Goal: Task Accomplishment & Management: Use online tool/utility

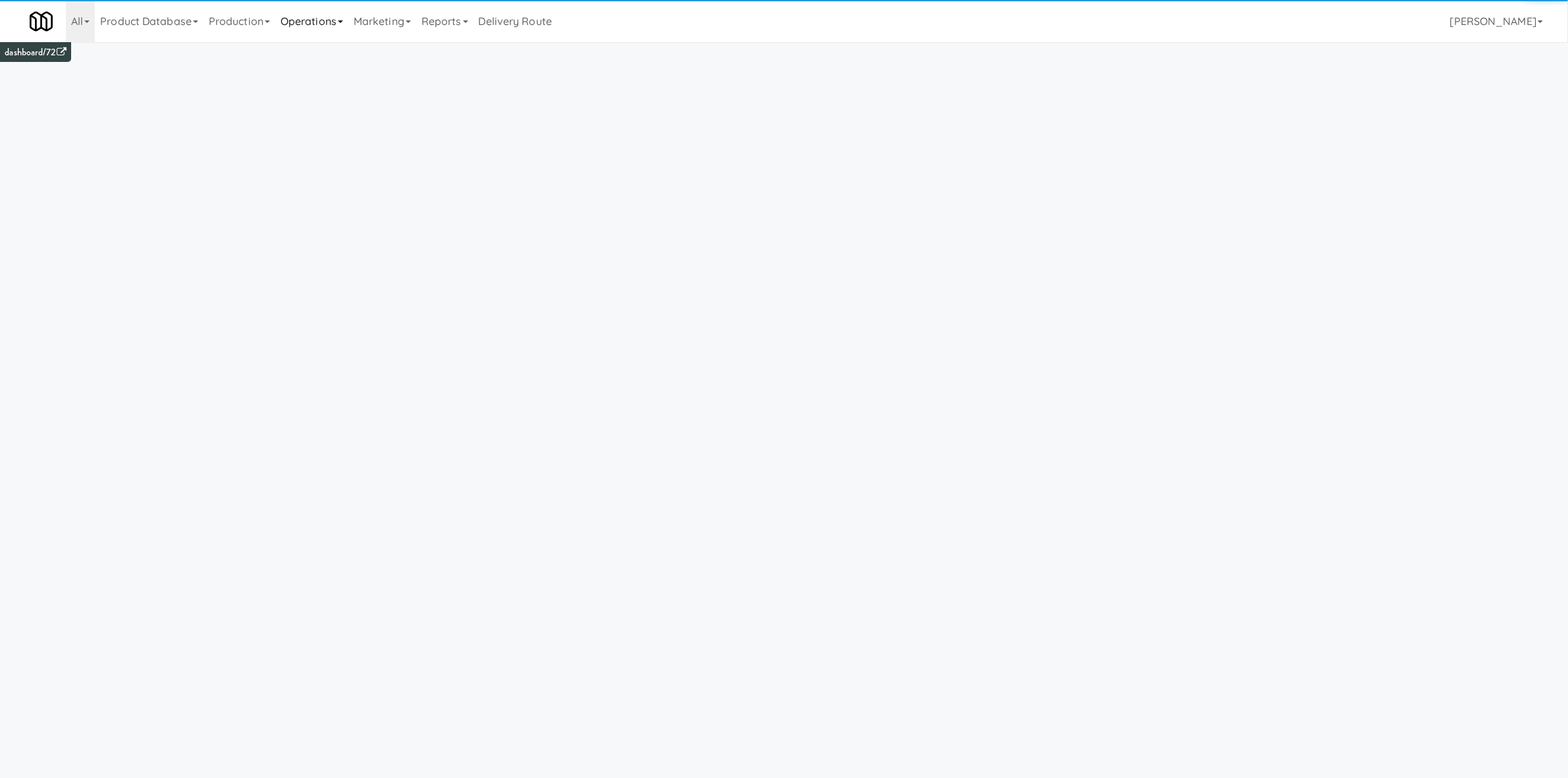
click at [328, 17] on link "Operations" at bounding box center [312, 21] width 73 height 42
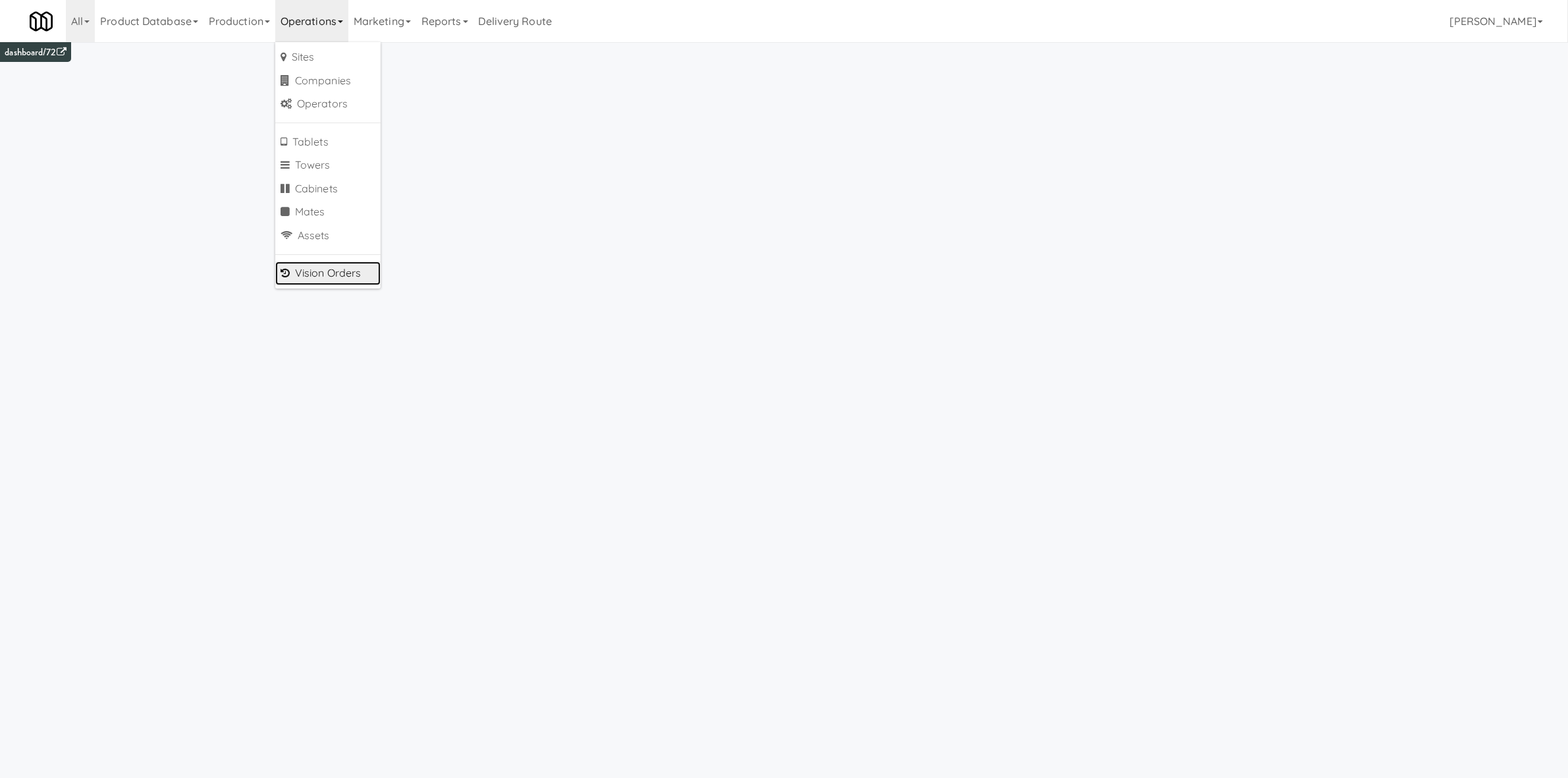
click at [353, 272] on link "Vision Orders" at bounding box center [328, 273] width 106 height 24
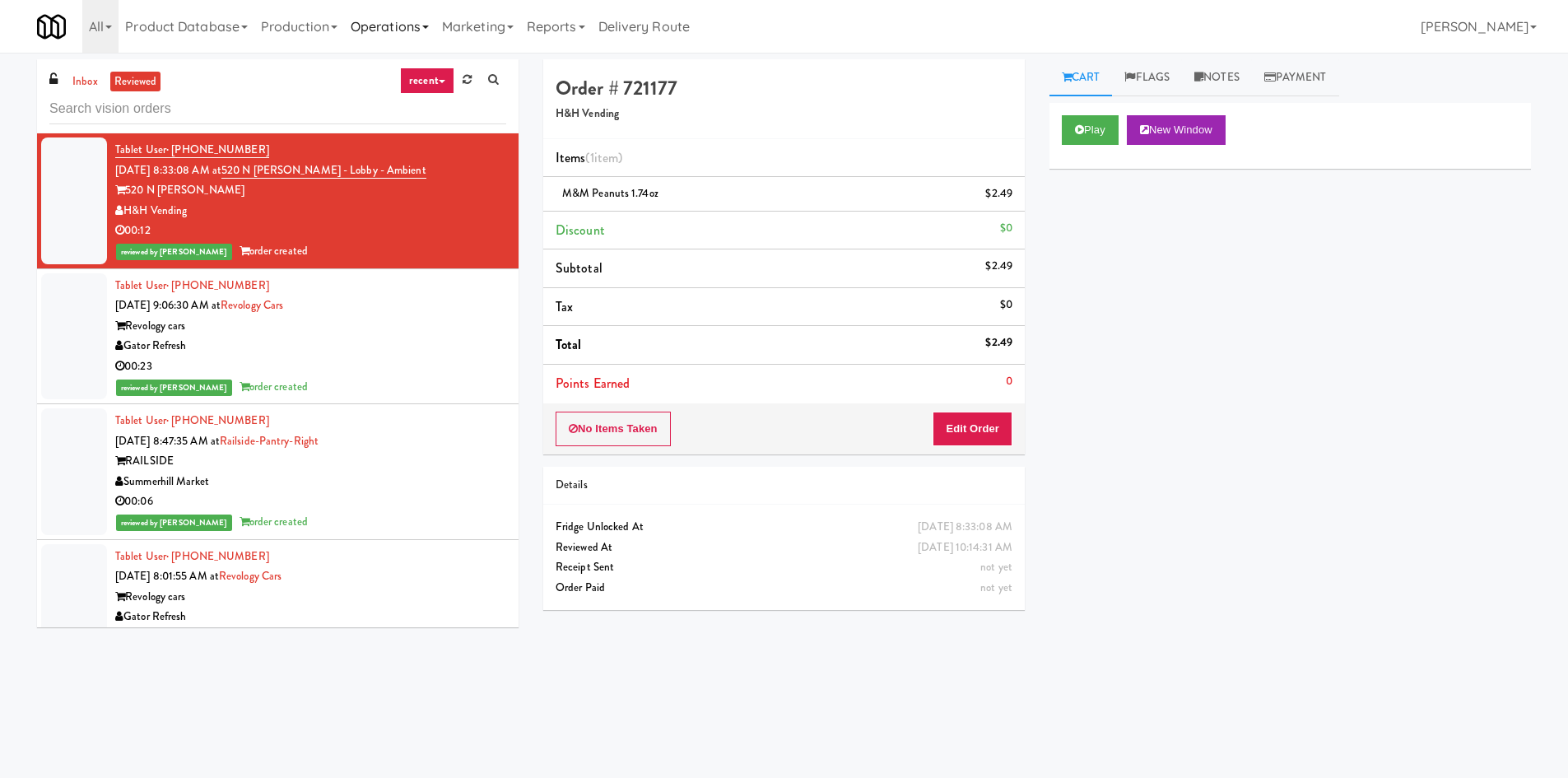
click at [425, 32] on link "Operations" at bounding box center [390, 26] width 92 height 53
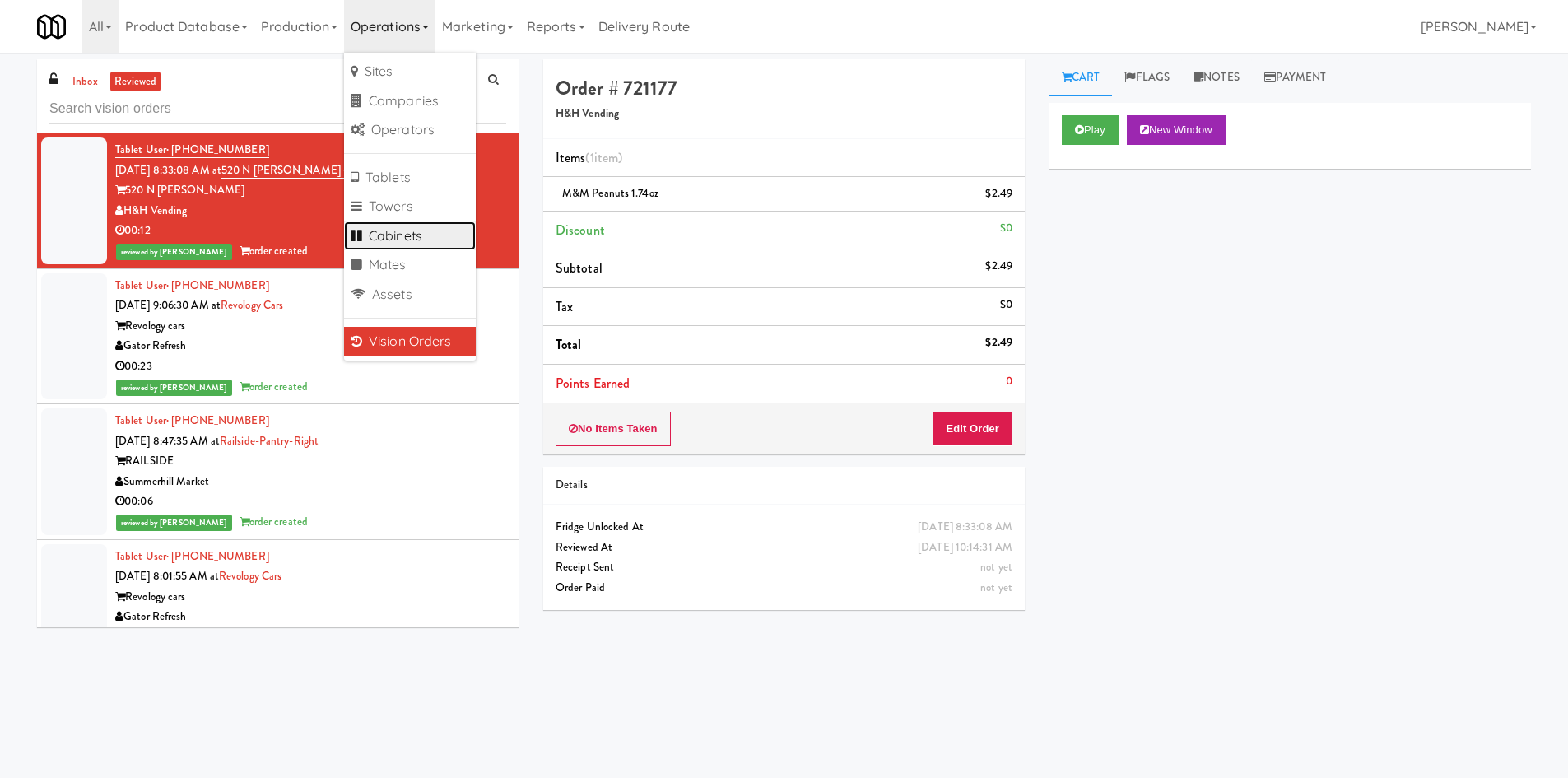
click at [432, 237] on link "Cabinets" at bounding box center [410, 236] width 132 height 30
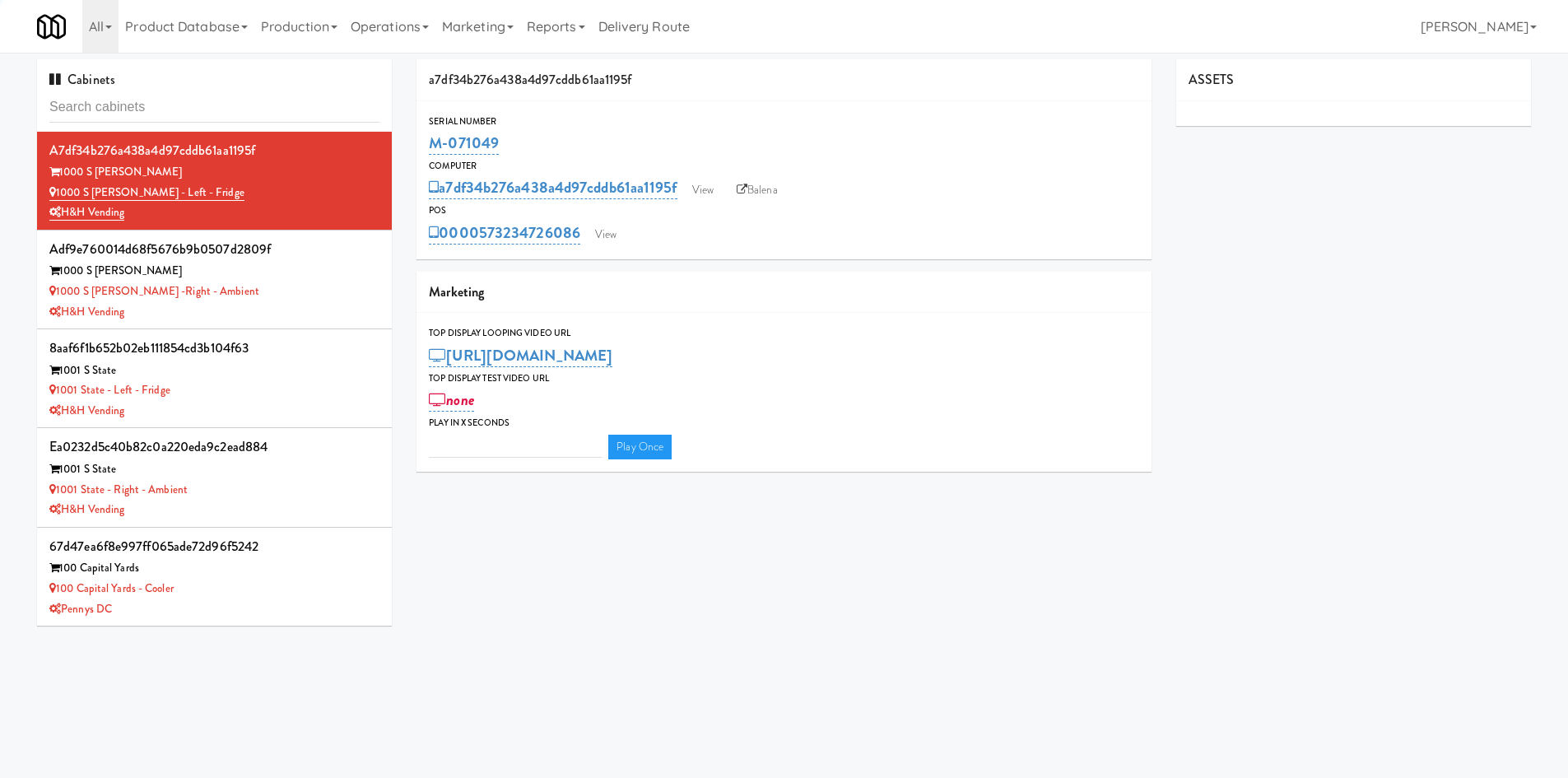
type input "3"
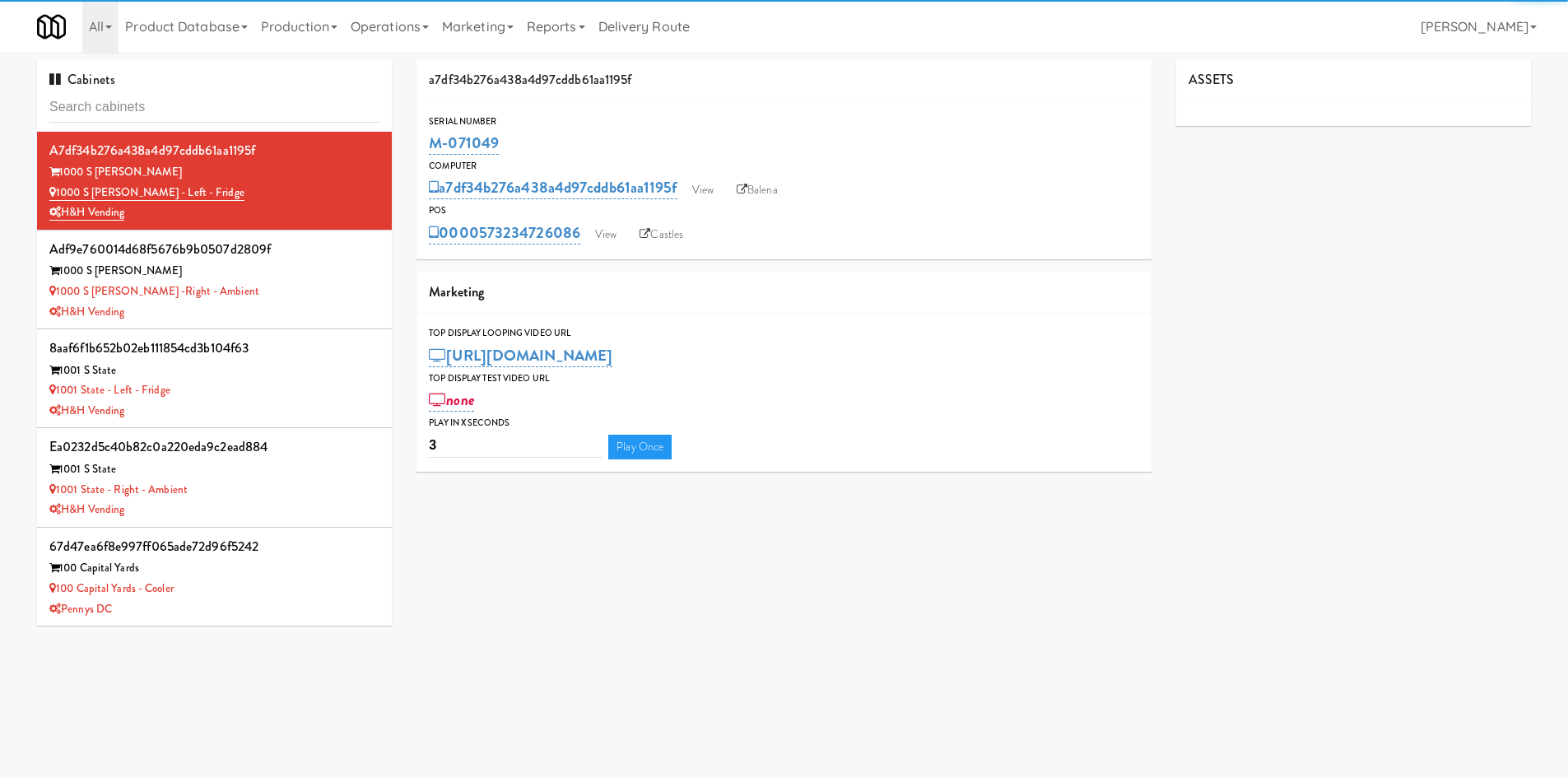
click at [229, 109] on input "text" at bounding box center [215, 108] width 330 height 31
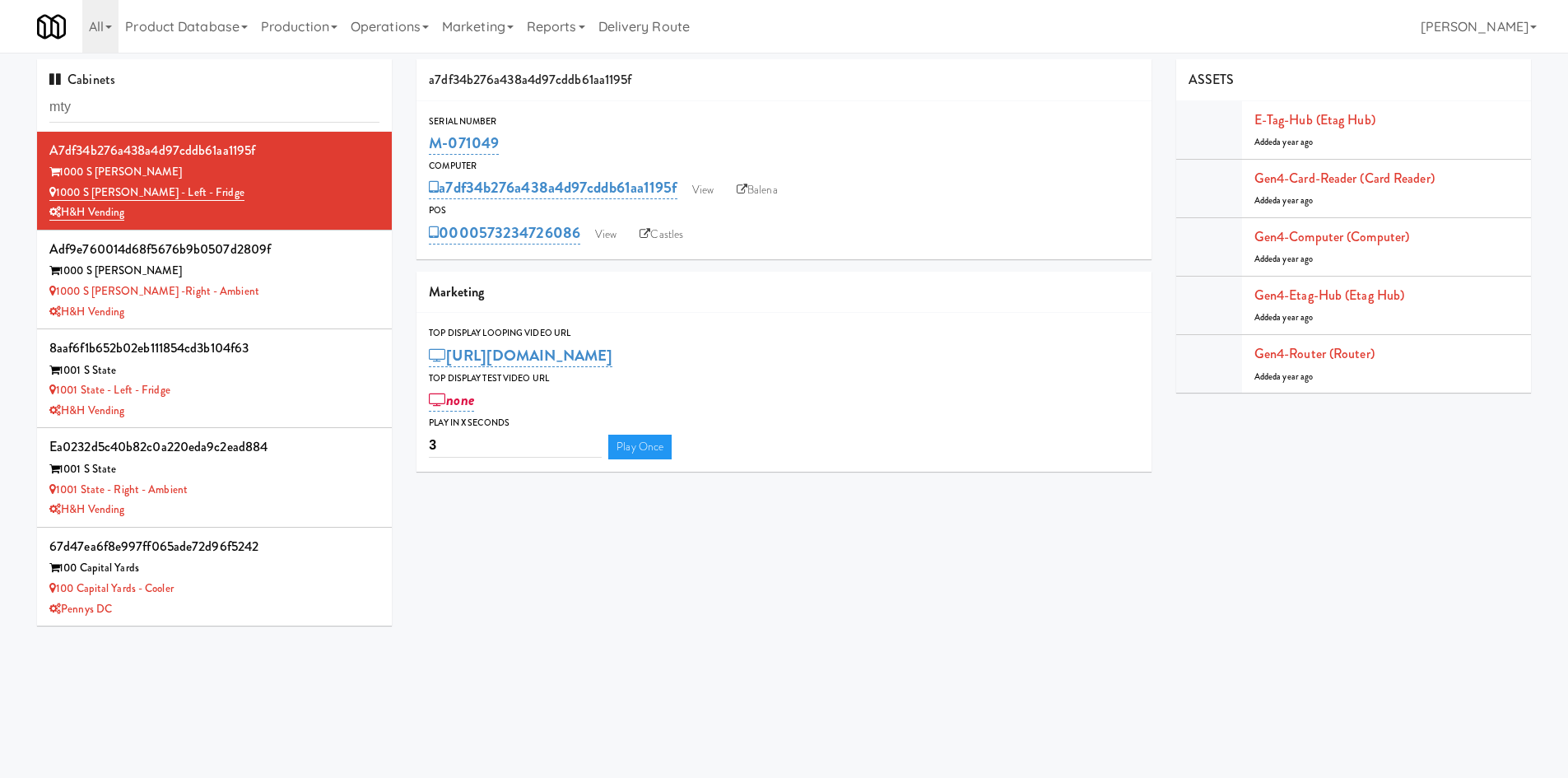
type input "mty"
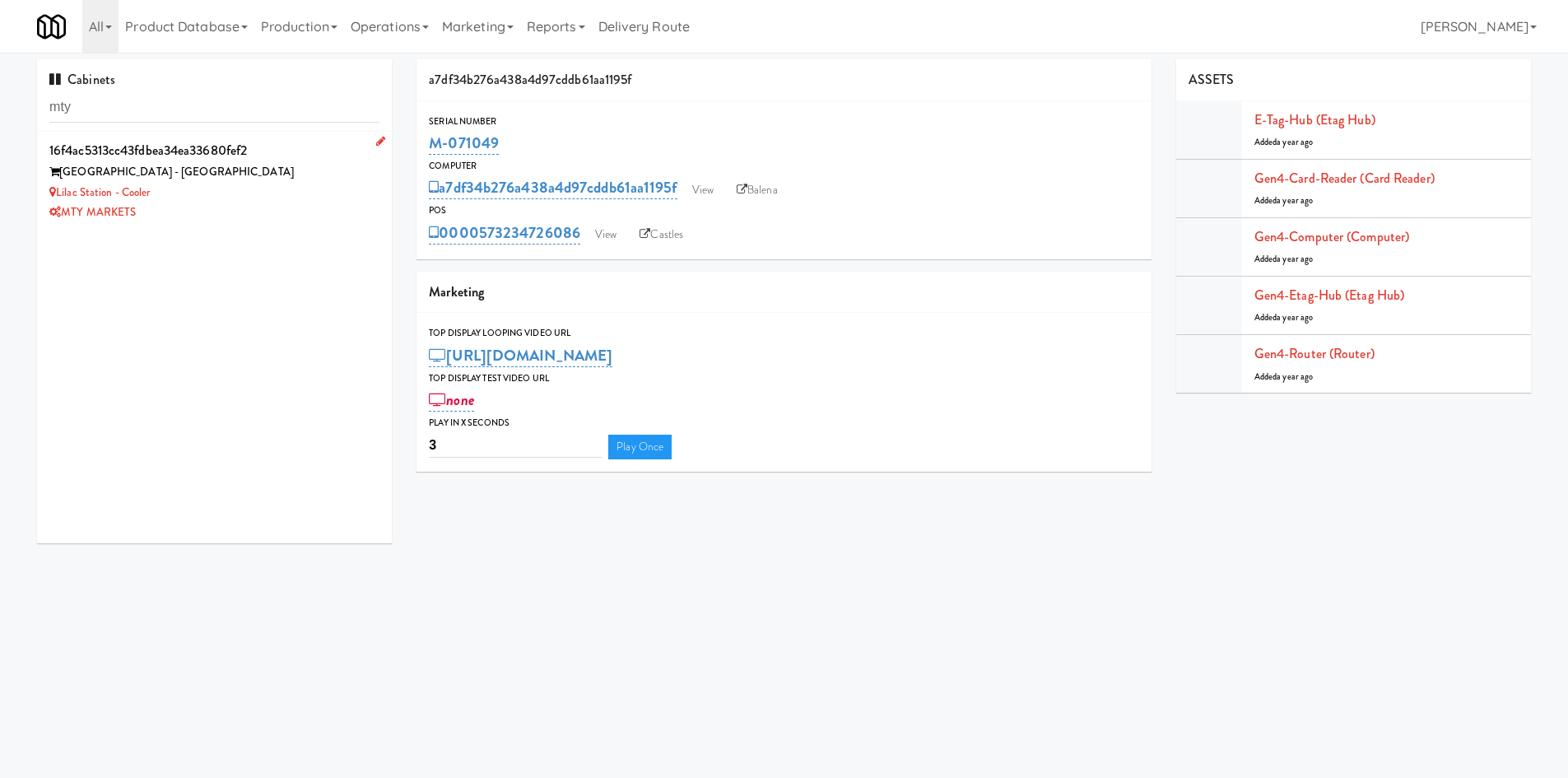
click at [251, 181] on div "[GEOGRAPHIC_DATA] - [GEOGRAPHIC_DATA]" at bounding box center [215, 172] width 330 height 21
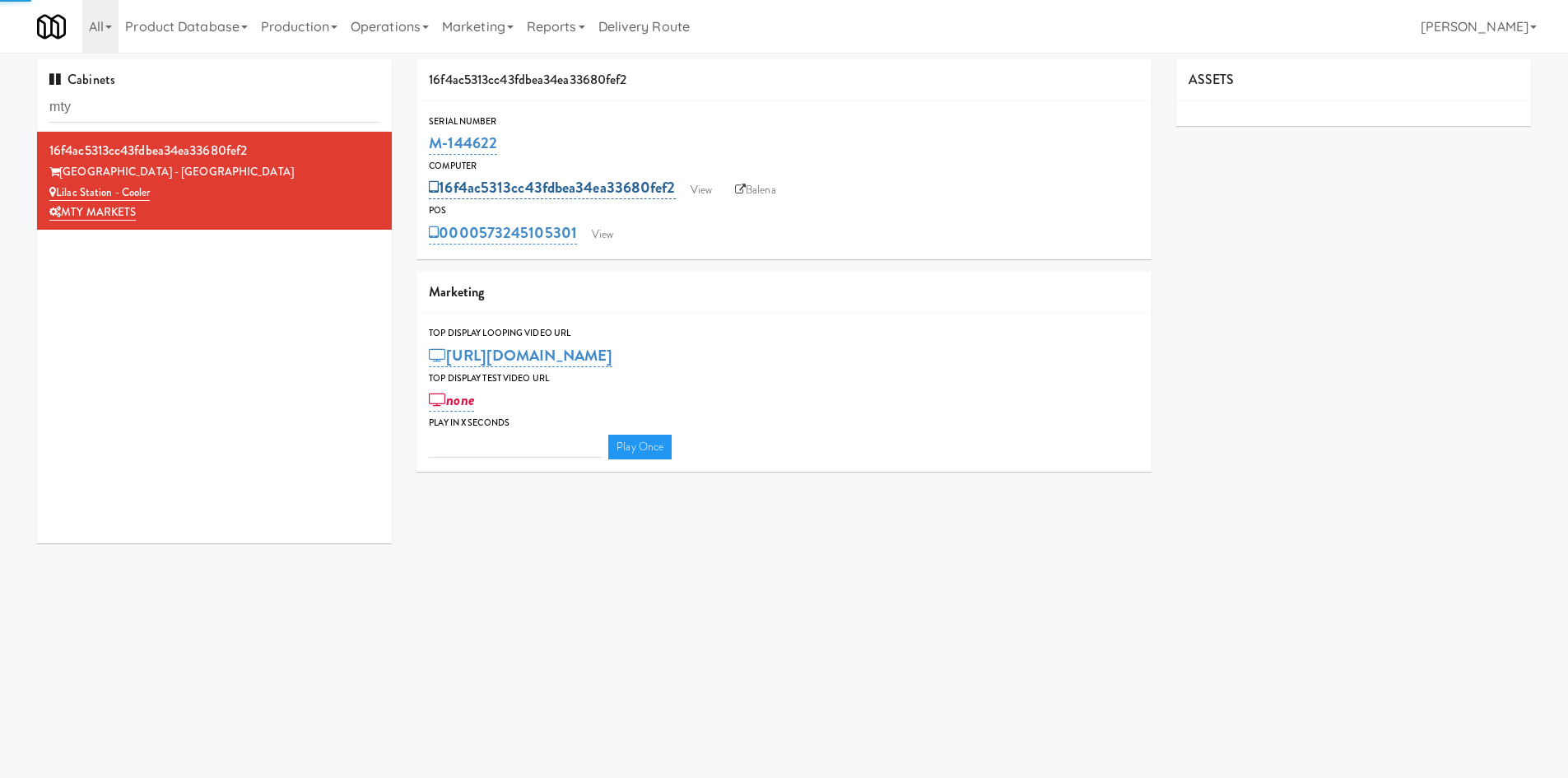
type input "3"
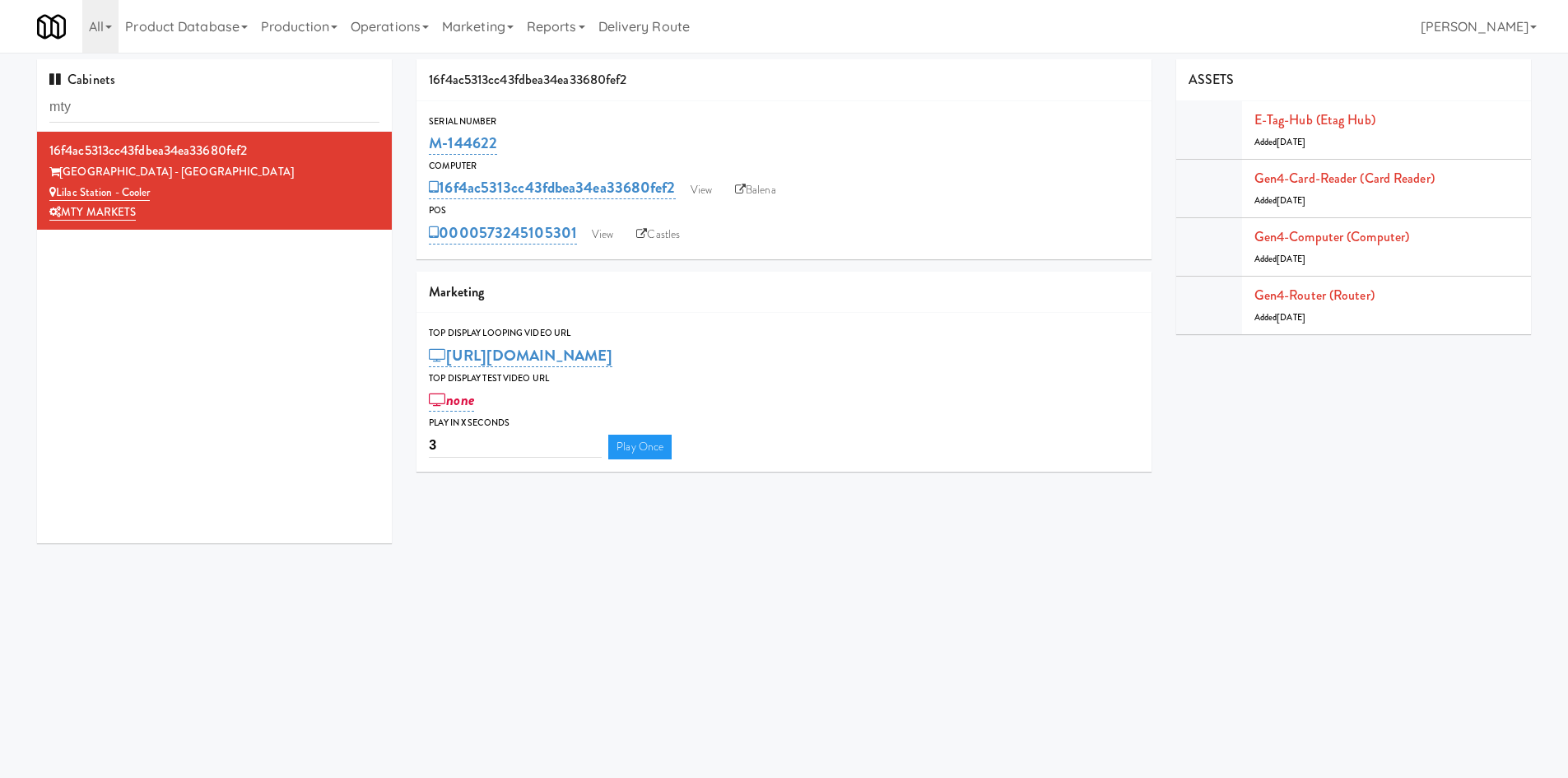
drag, startPoint x: 481, startPoint y: 213, endPoint x: 580, endPoint y: 228, distance: 100.1
click at [580, 228] on div "POS 0000573245105301 View Castles" at bounding box center [784, 225] width 736 height 45
copy div "0000573245105301"
click at [715, 191] on link "View" at bounding box center [701, 190] width 38 height 25
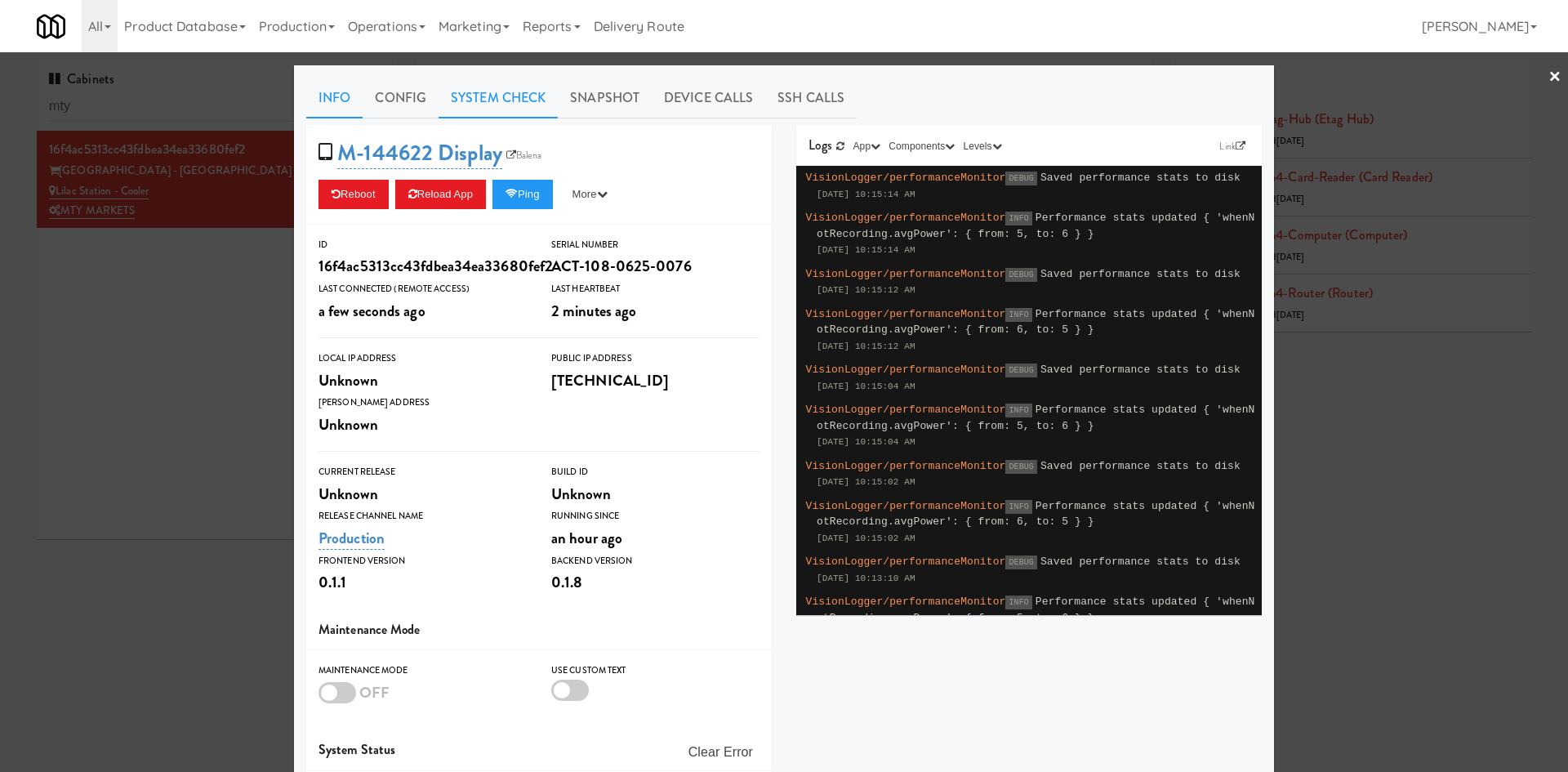
click at [486, 86] on link "System Check" at bounding box center [498, 98] width 119 height 41
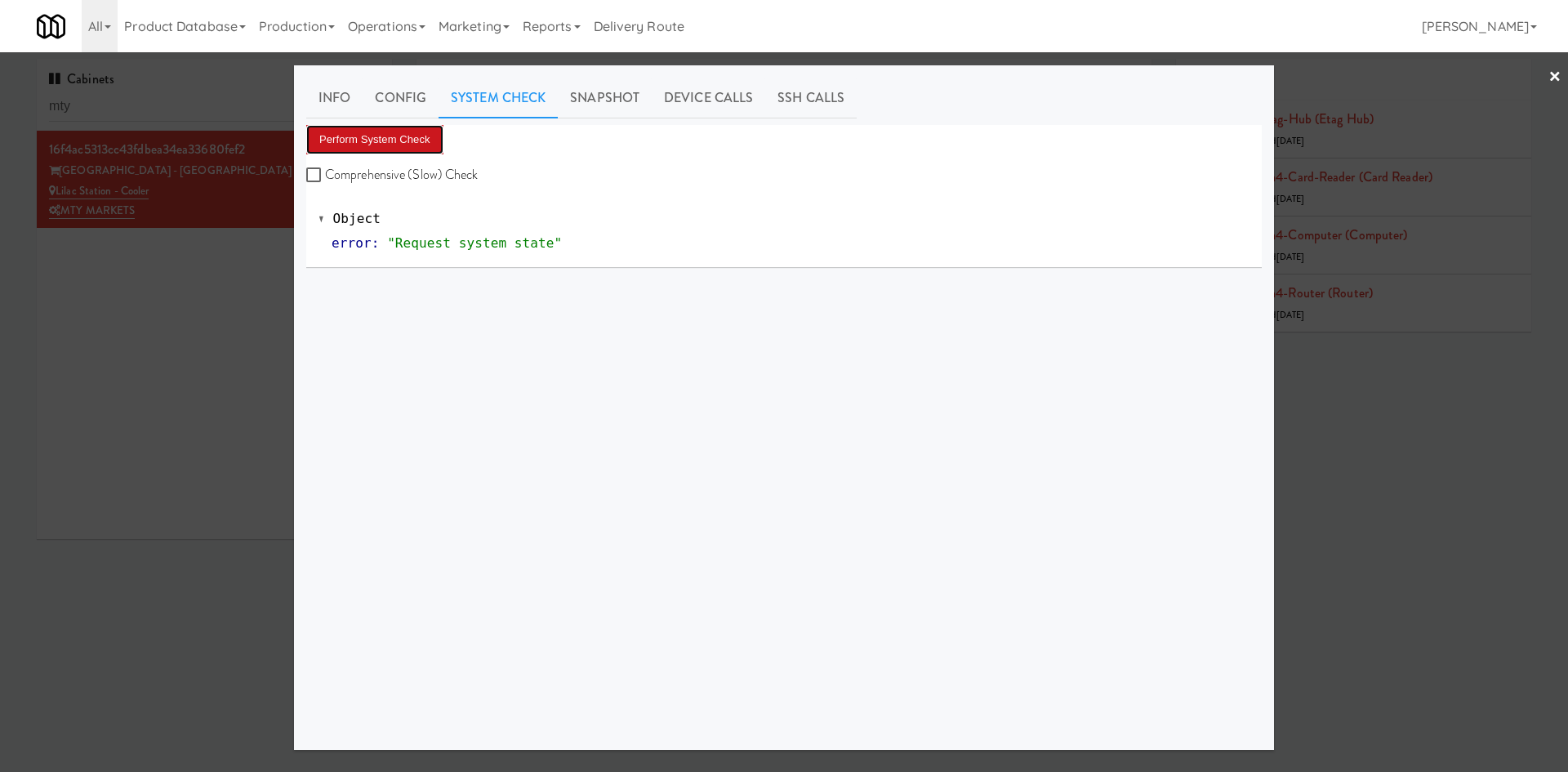
click at [415, 132] on button "Perform System Check" at bounding box center [375, 139] width 137 height 29
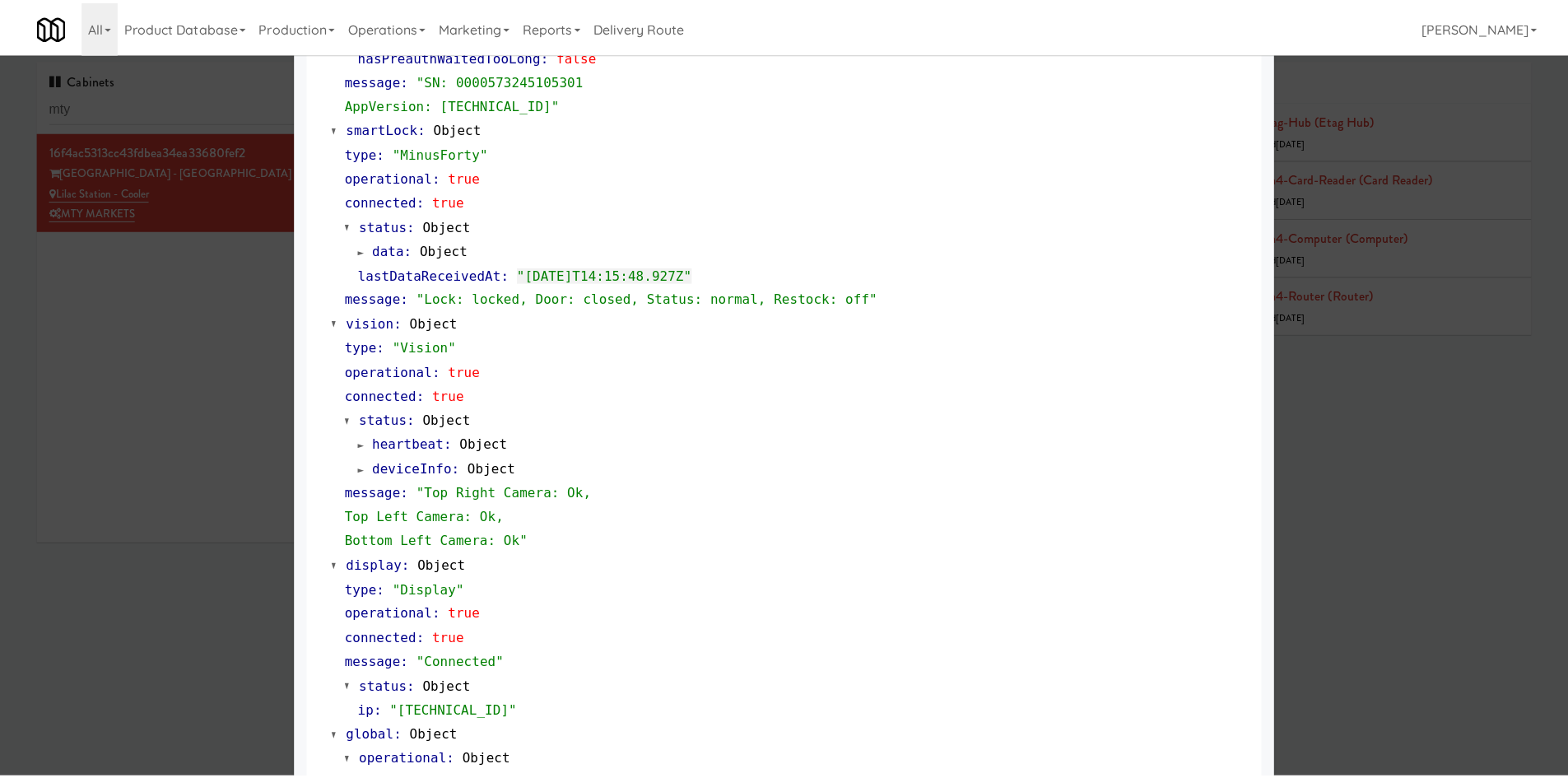
scroll to position [500, 0]
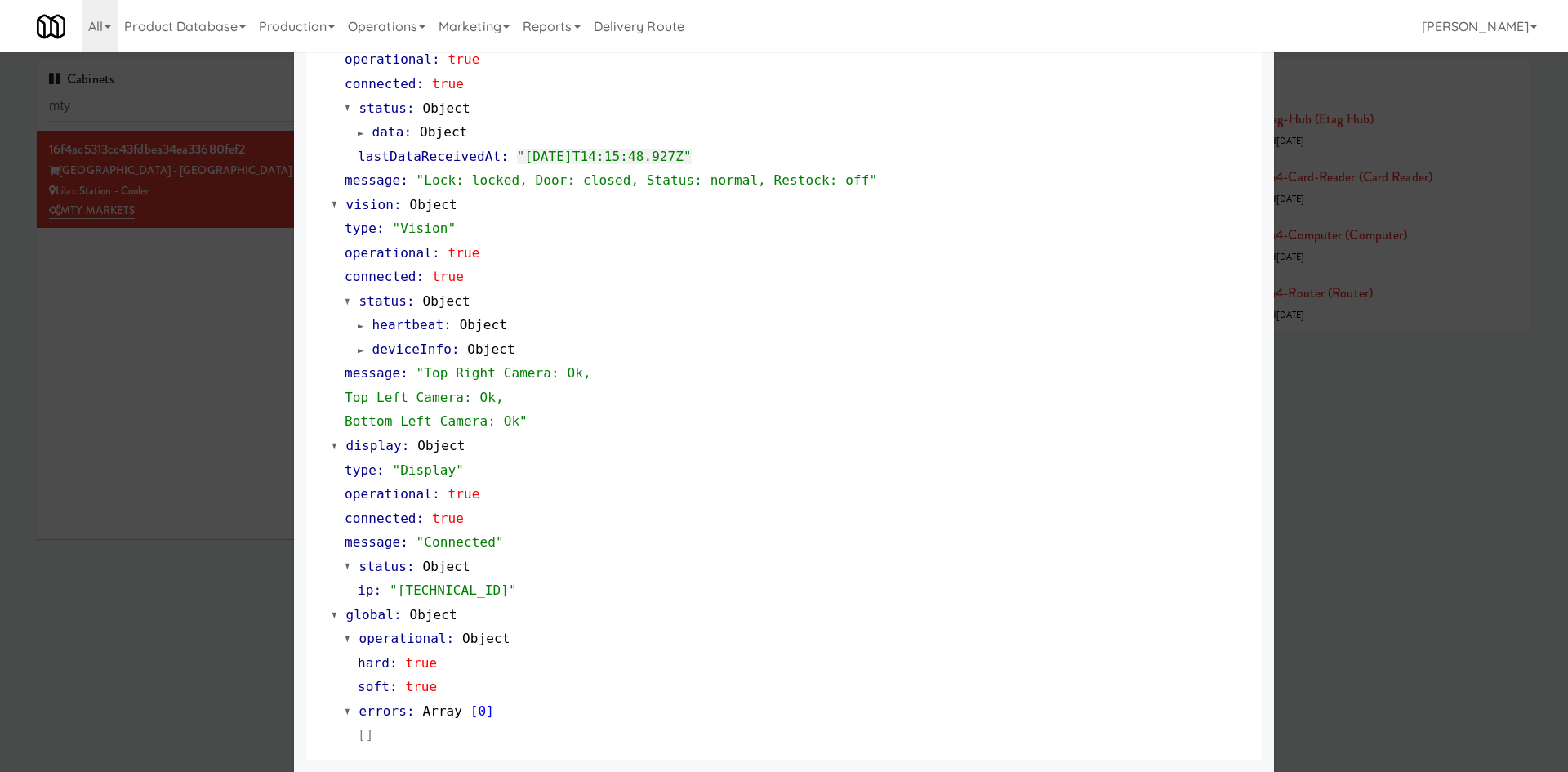
drag, startPoint x: 151, startPoint y: 459, endPoint x: 355, endPoint y: 152, distance: 368.6
click at [151, 459] on div at bounding box center [784, 386] width 1568 height 772
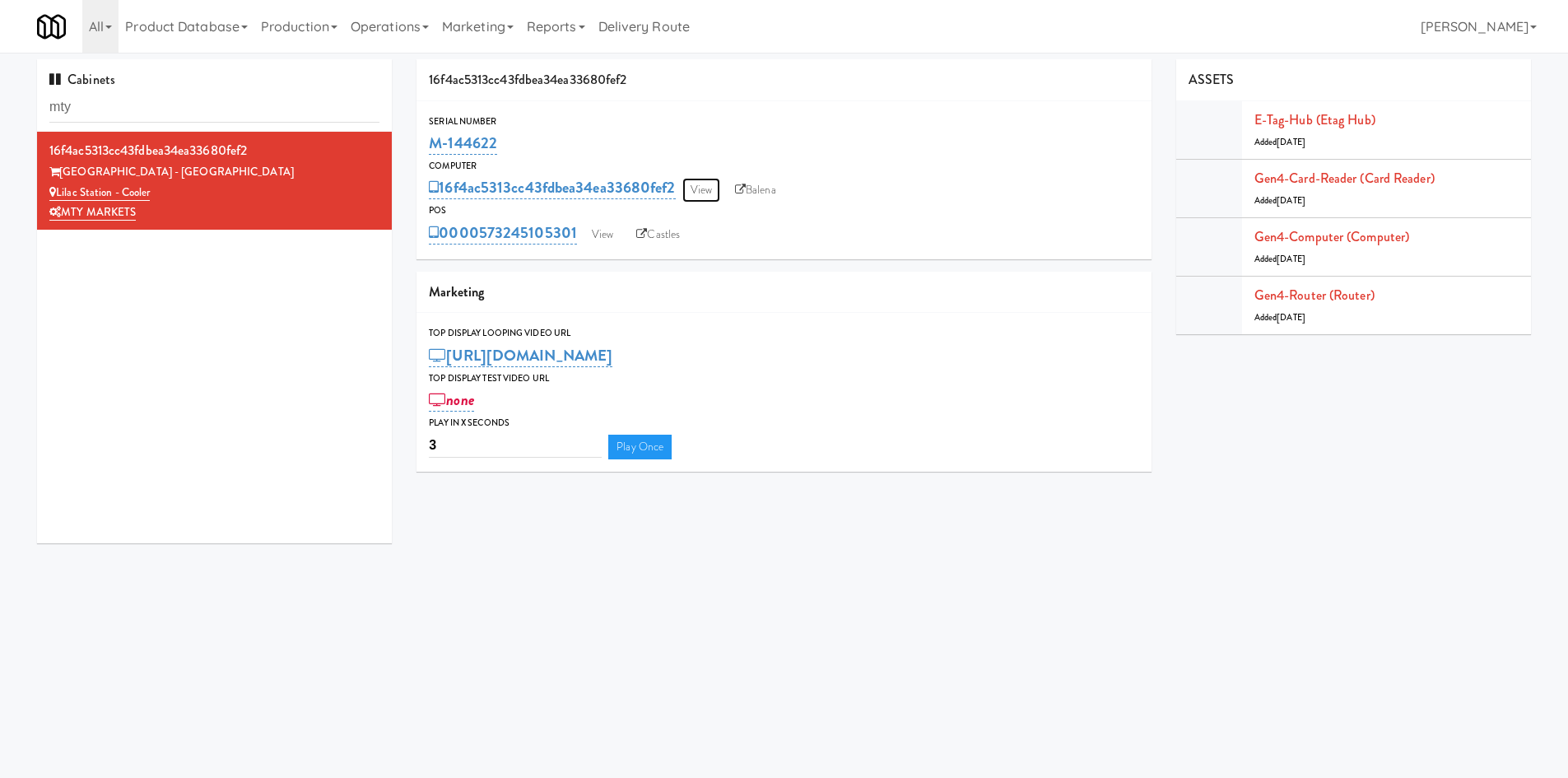
click at [698, 197] on link "View" at bounding box center [701, 190] width 38 height 25
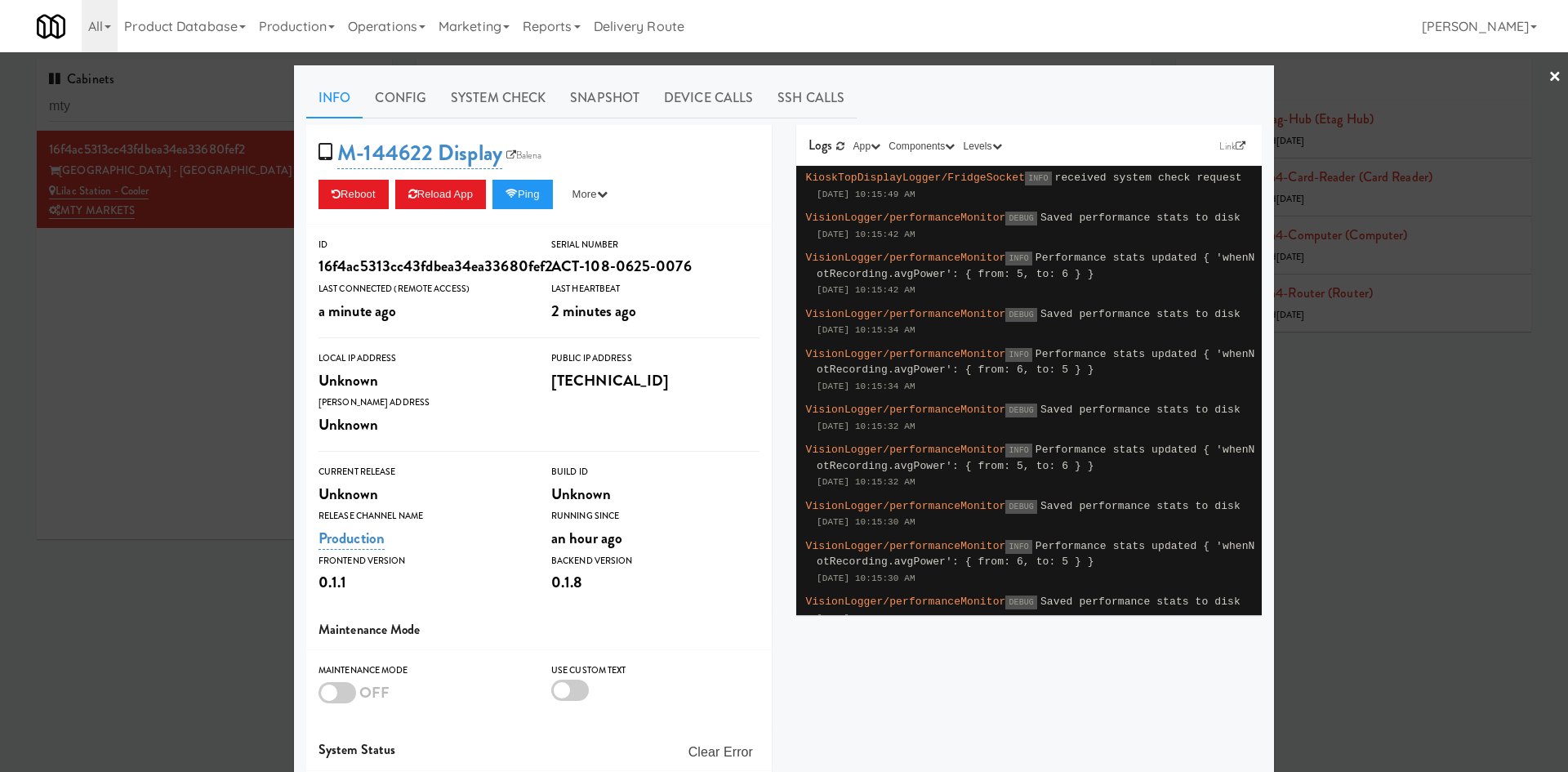
click at [53, 408] on div at bounding box center [784, 386] width 1568 height 772
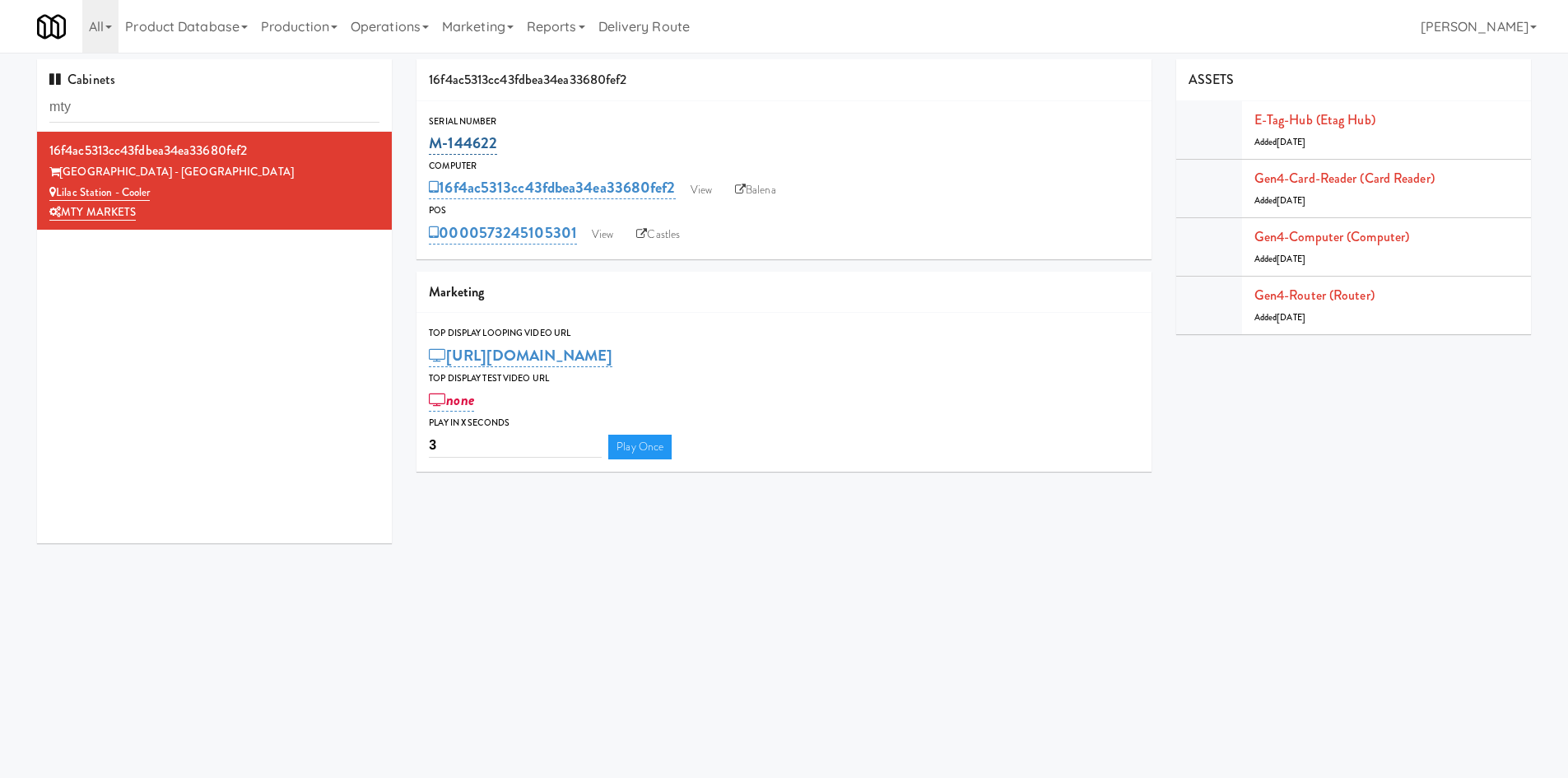
drag, startPoint x: 557, startPoint y: 135, endPoint x: 449, endPoint y: 151, distance: 109.2
click at [449, 151] on div "M-144622" at bounding box center [784, 143] width 710 height 28
copy link "144622"
